Goal: Information Seeking & Learning: Check status

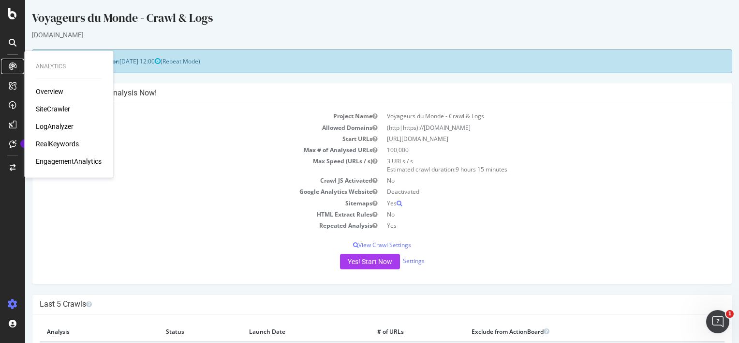
click at [10, 67] on icon at bounding box center [13, 66] width 8 height 8
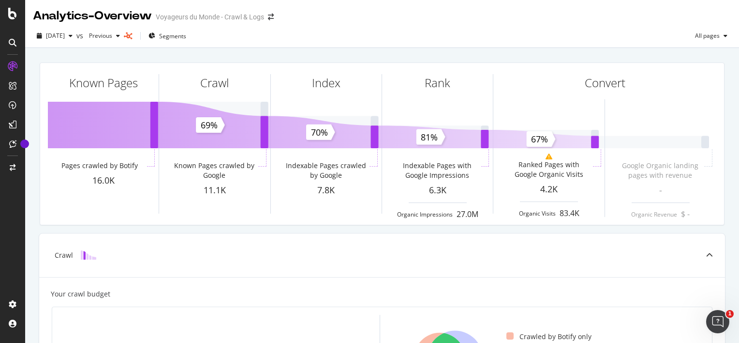
click at [10, 46] on icon at bounding box center [13, 43] width 8 height 8
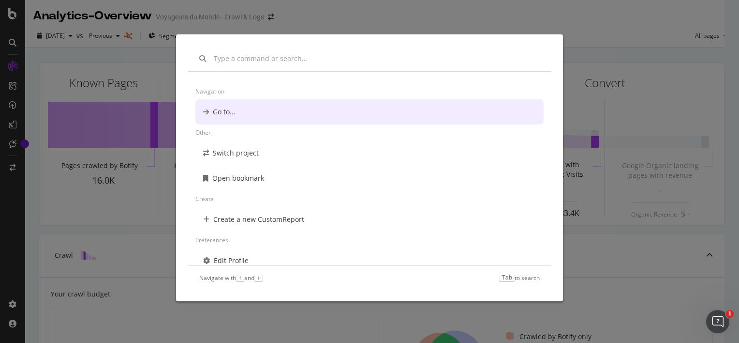
click at [603, 43] on div "Navigation Go to... Other Switch project Open bookmark Create Create a new Cust…" at bounding box center [369, 171] width 739 height 343
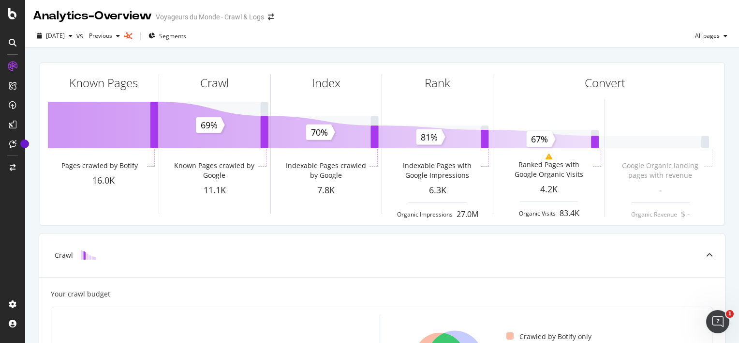
click at [15, 45] on icon at bounding box center [13, 43] width 8 height 8
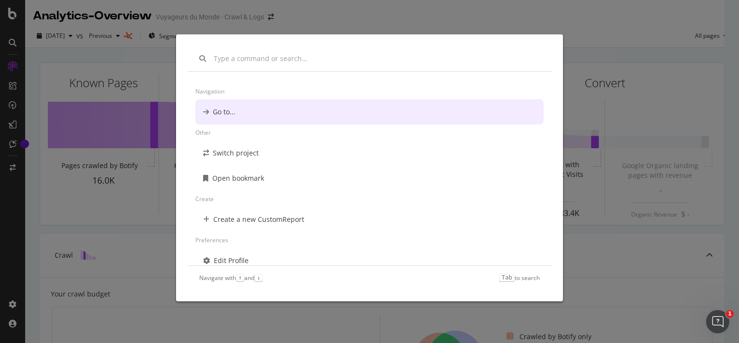
click at [581, 41] on div "Navigation Go to... Other Switch project Open bookmark Create Create a new Cust…" at bounding box center [369, 171] width 739 height 343
